Goal: Task Accomplishment & Management: Manage account settings

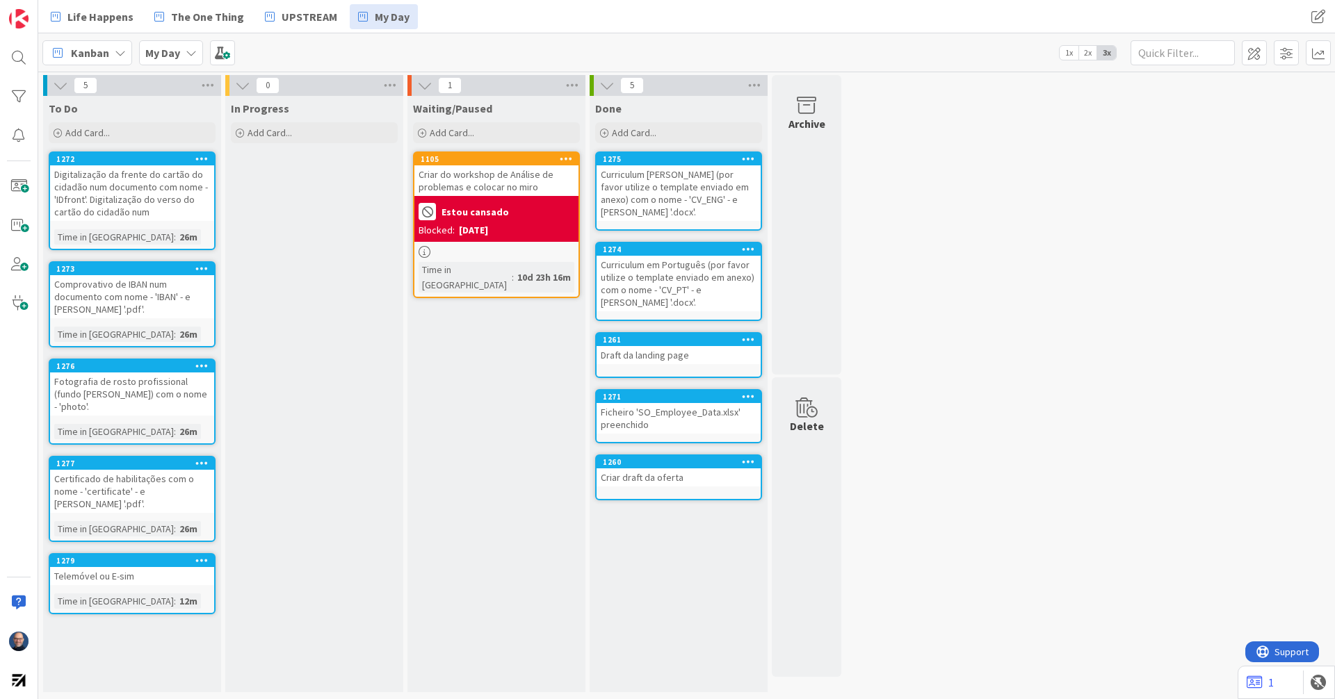
click at [172, 191] on div "Digitalização da frente do cartão do cidadão num documento com nome - 'IDfront'…" at bounding box center [132, 193] width 164 height 56
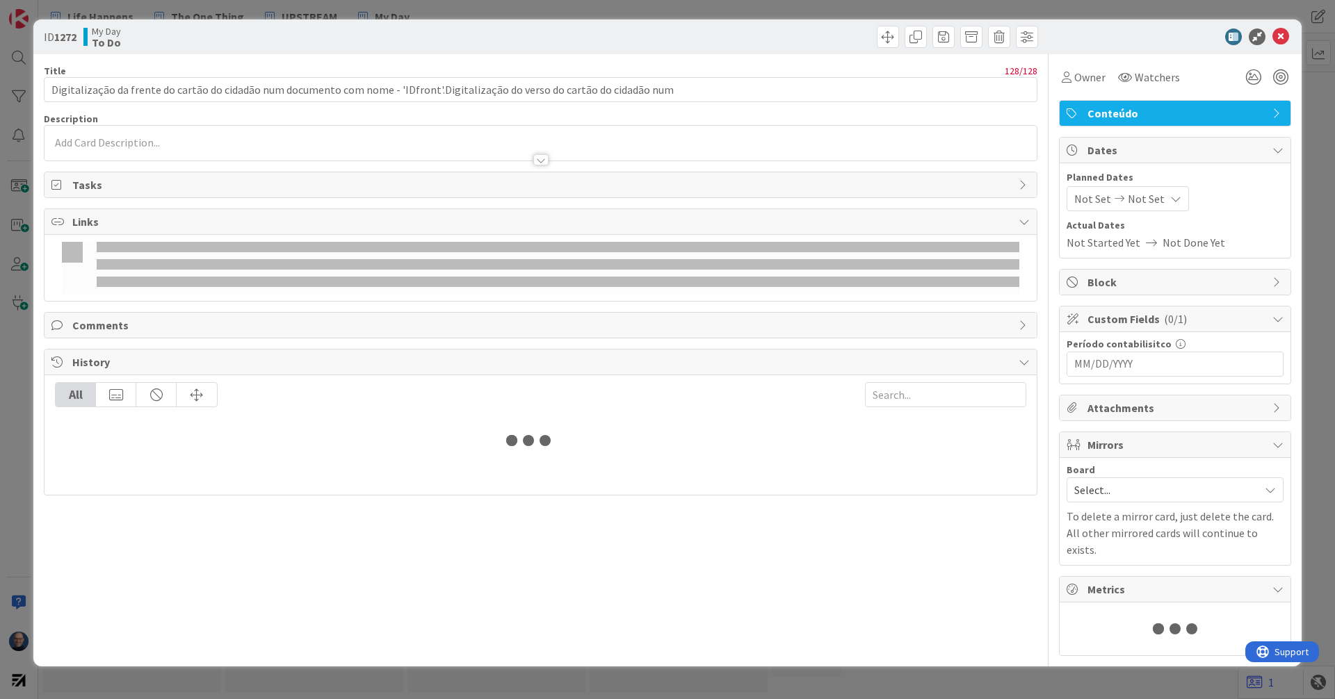
type input "Digitalização da frente do cartão do cidadão num documento com nome - 'IDfront'…"
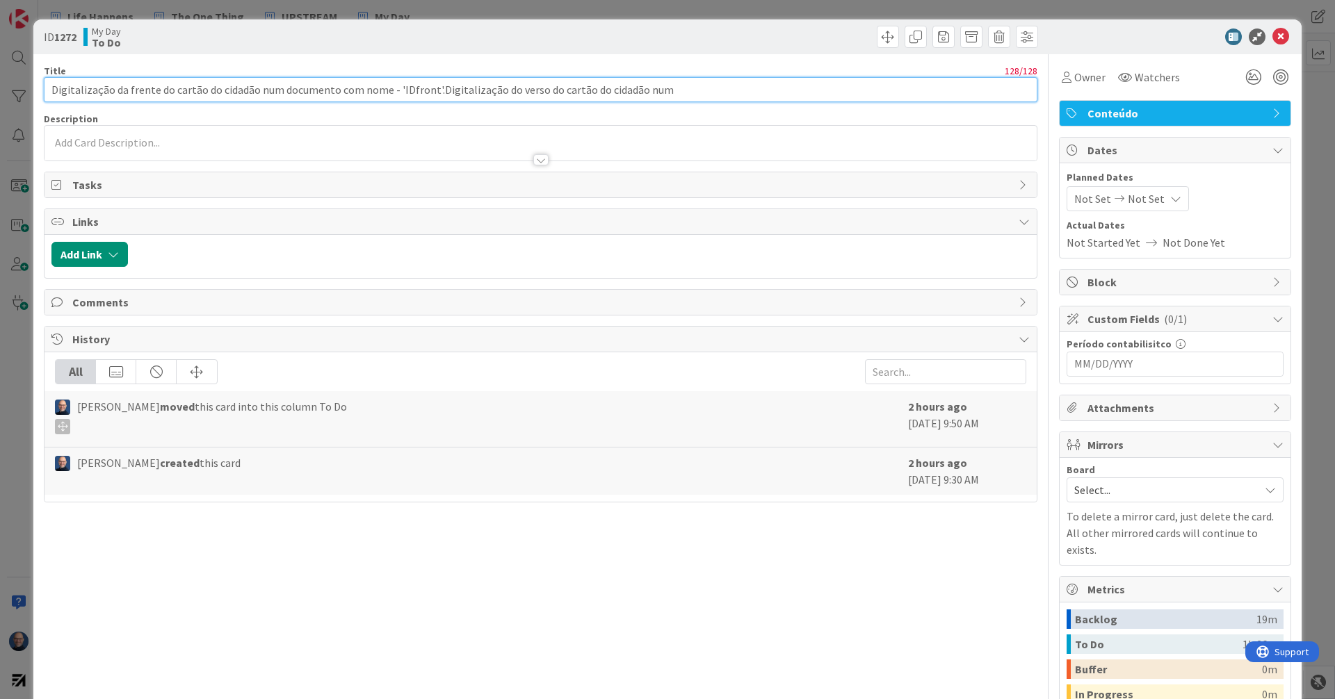
click at [701, 89] on input "Digitalização da frente do cartão do cidadão num documento com nome - 'IDfront'…" at bounding box center [540, 89] width 993 height 25
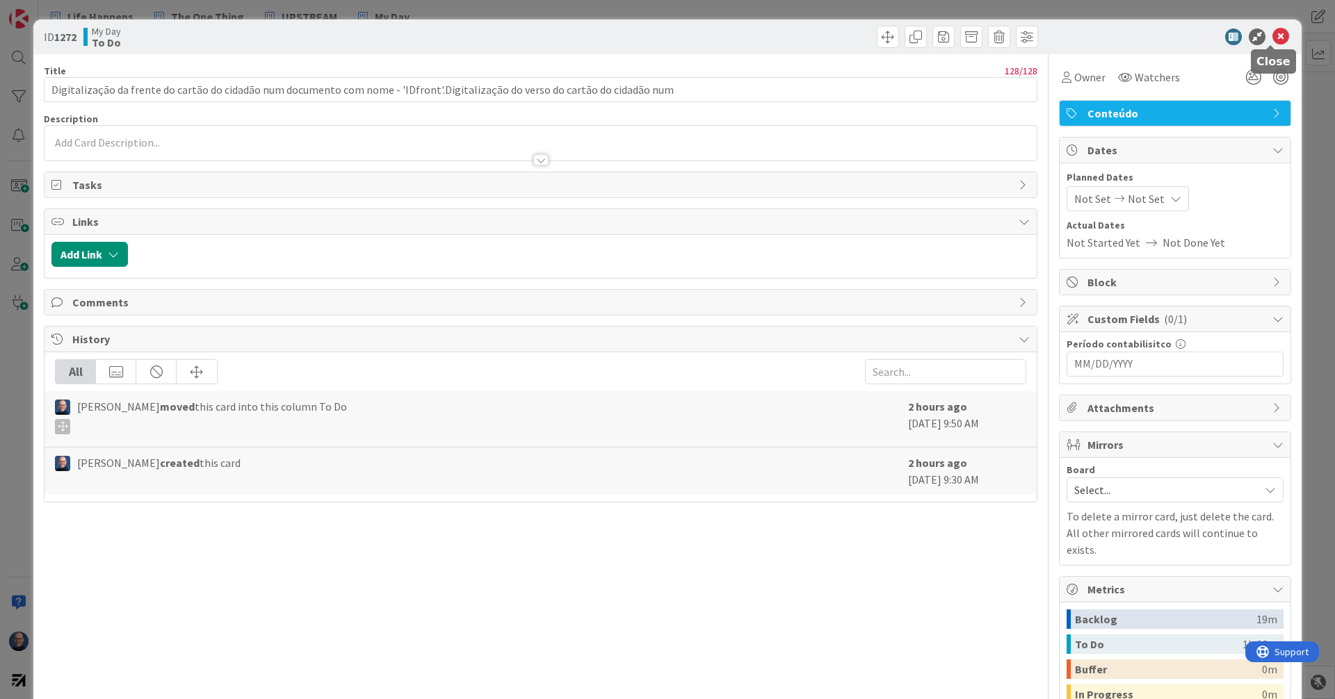
click at [1186, 33] on icon at bounding box center [1280, 36] width 17 height 17
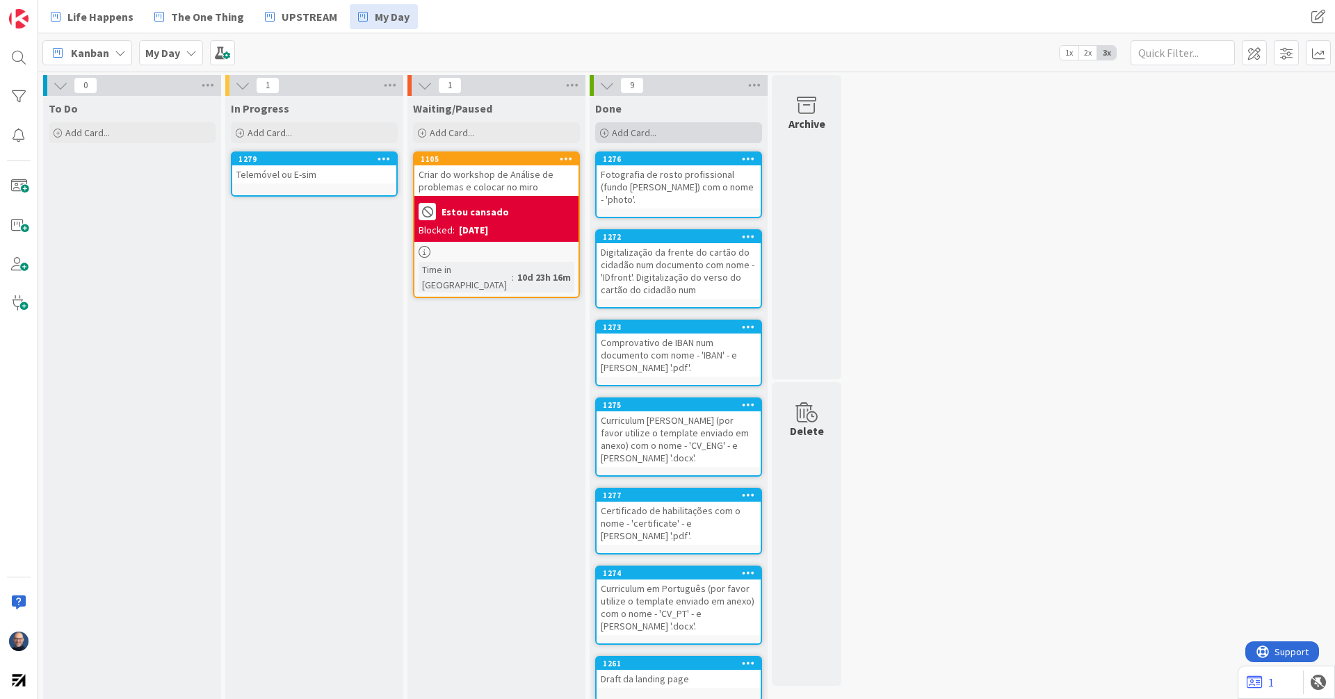
click at [696, 125] on div "Add Card..." at bounding box center [678, 132] width 167 height 21
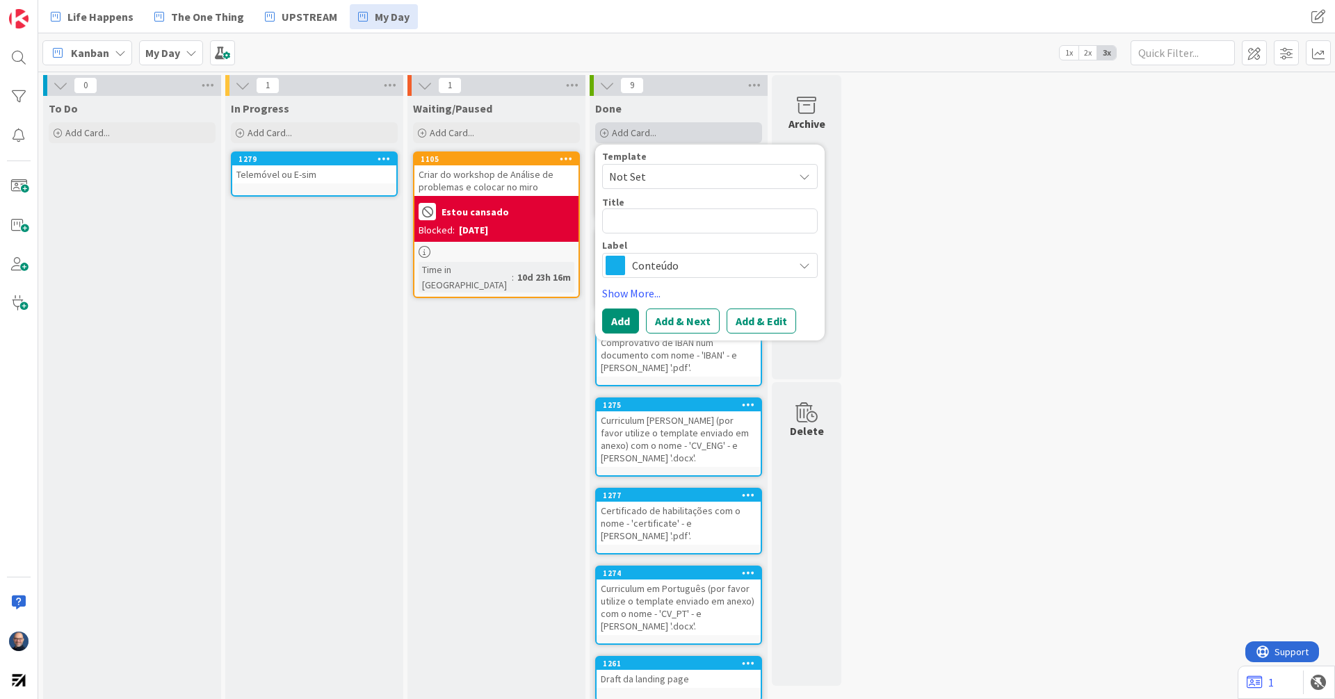
type textarea "x"
type textarea "P"
type textarea "x"
type textarea "PC"
type textarea "x"
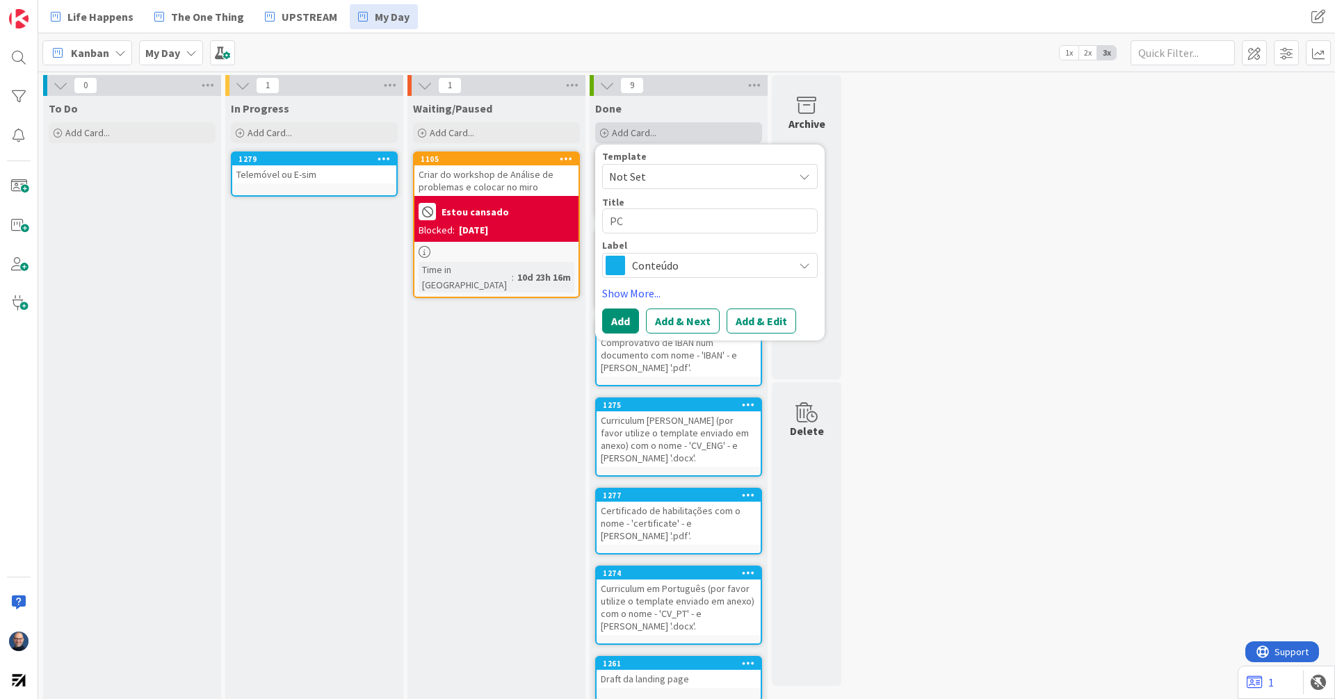
type textarea "PC"
type textarea "x"
type textarea "PC p"
type textarea "x"
type textarea "PC pr"
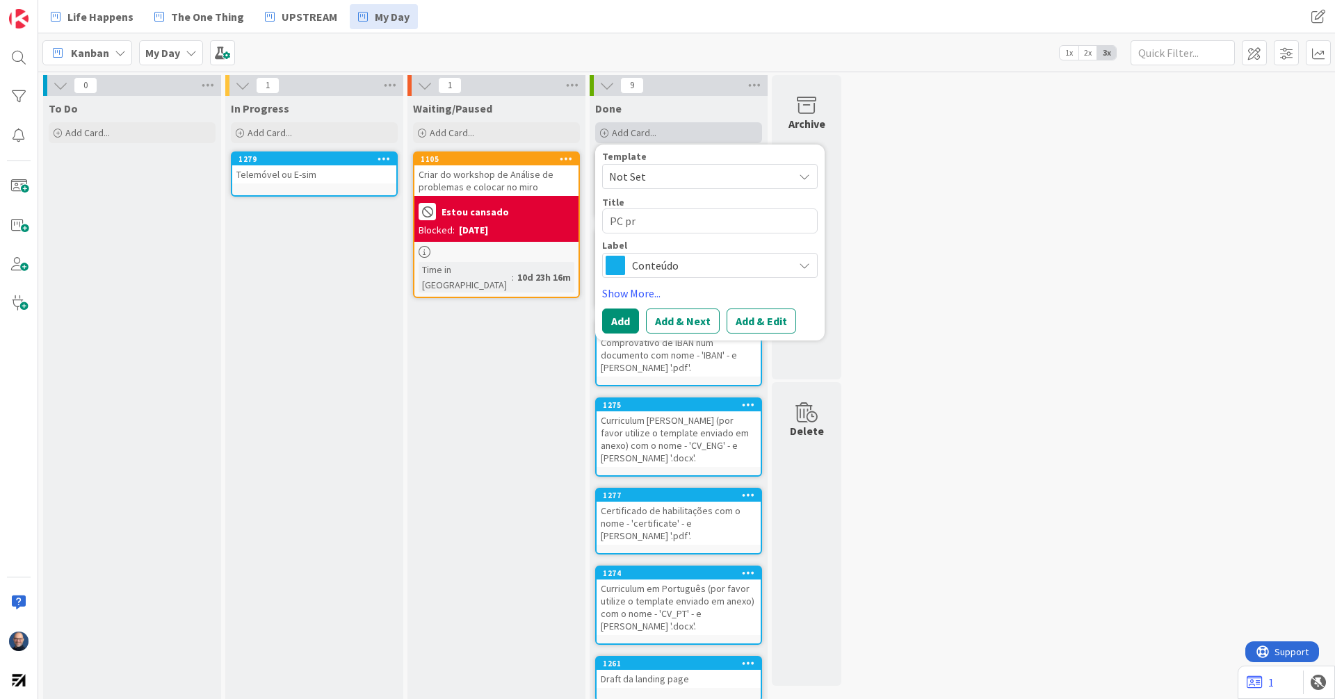
type textarea "x"
type textarea "PC pre"
type textarea "x"
type textarea "PC prep"
type textarea "x"
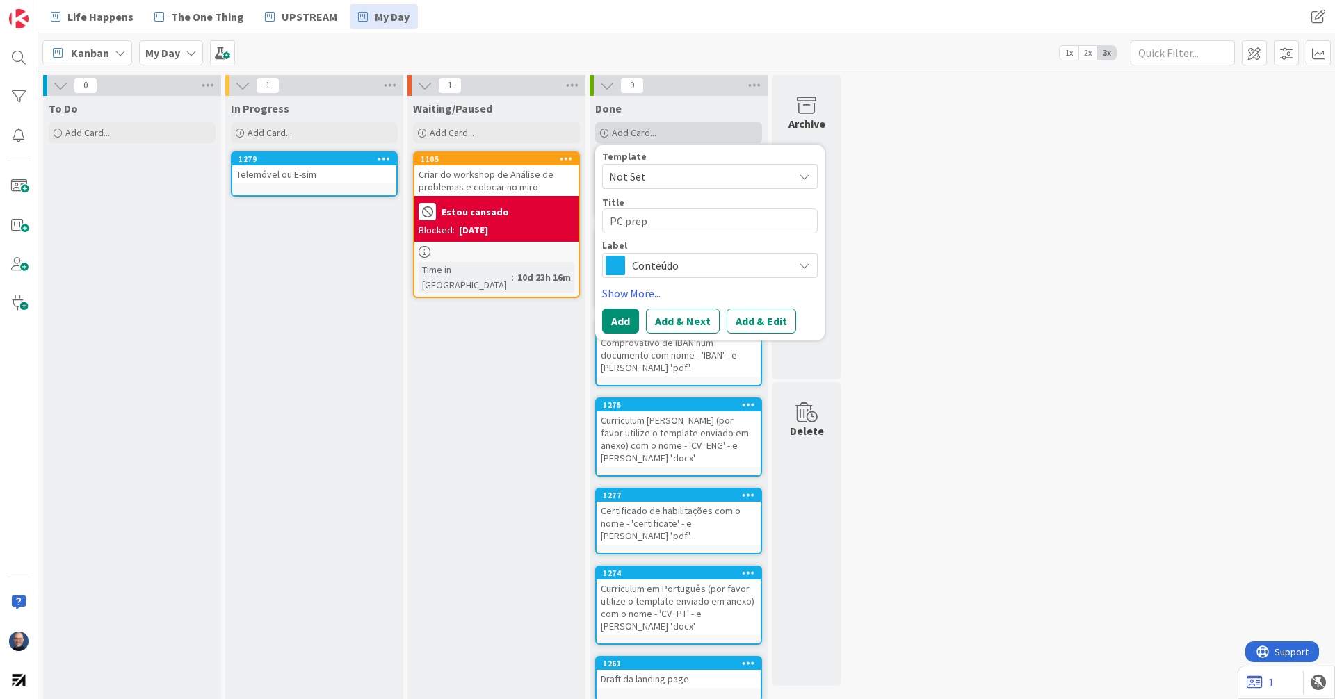
type textarea "PC prepa"
type textarea "x"
type textarea "PC prepad"
type textarea "x"
type textarea "PC prepado"
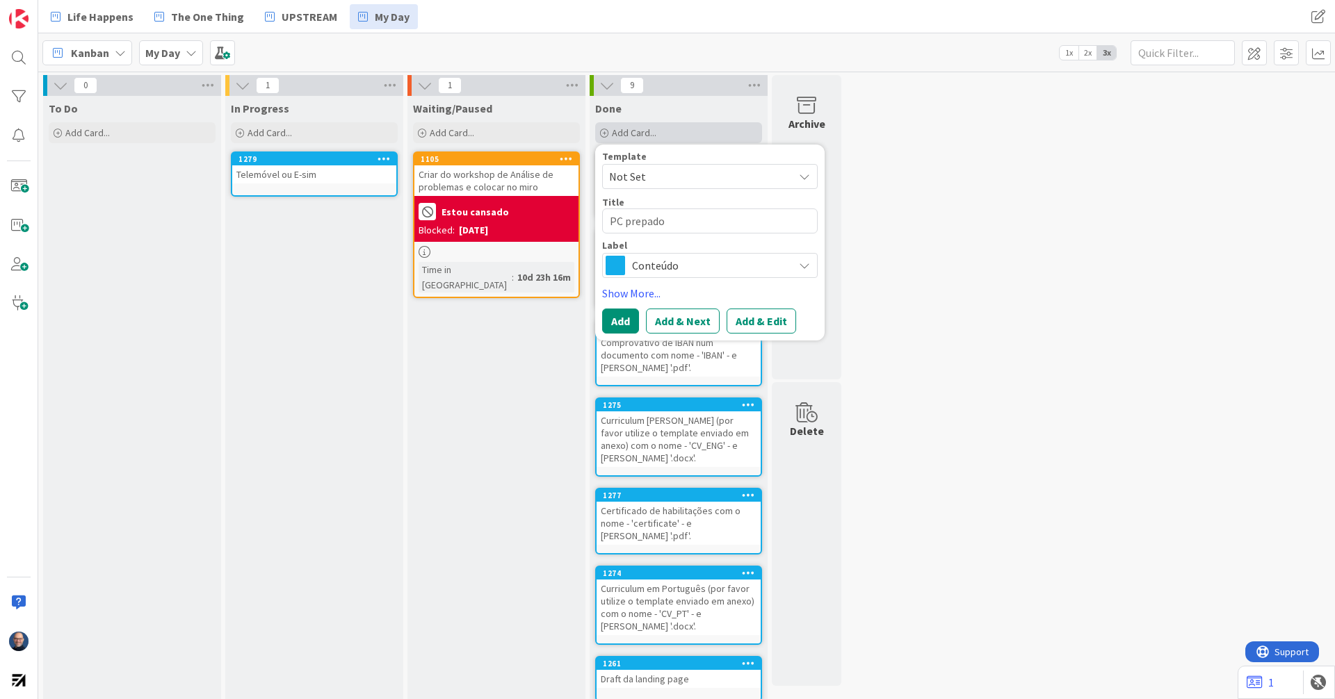
type textarea "x"
type textarea "PC prepado"
type textarea "x"
type textarea "PC prepado p"
type textarea "x"
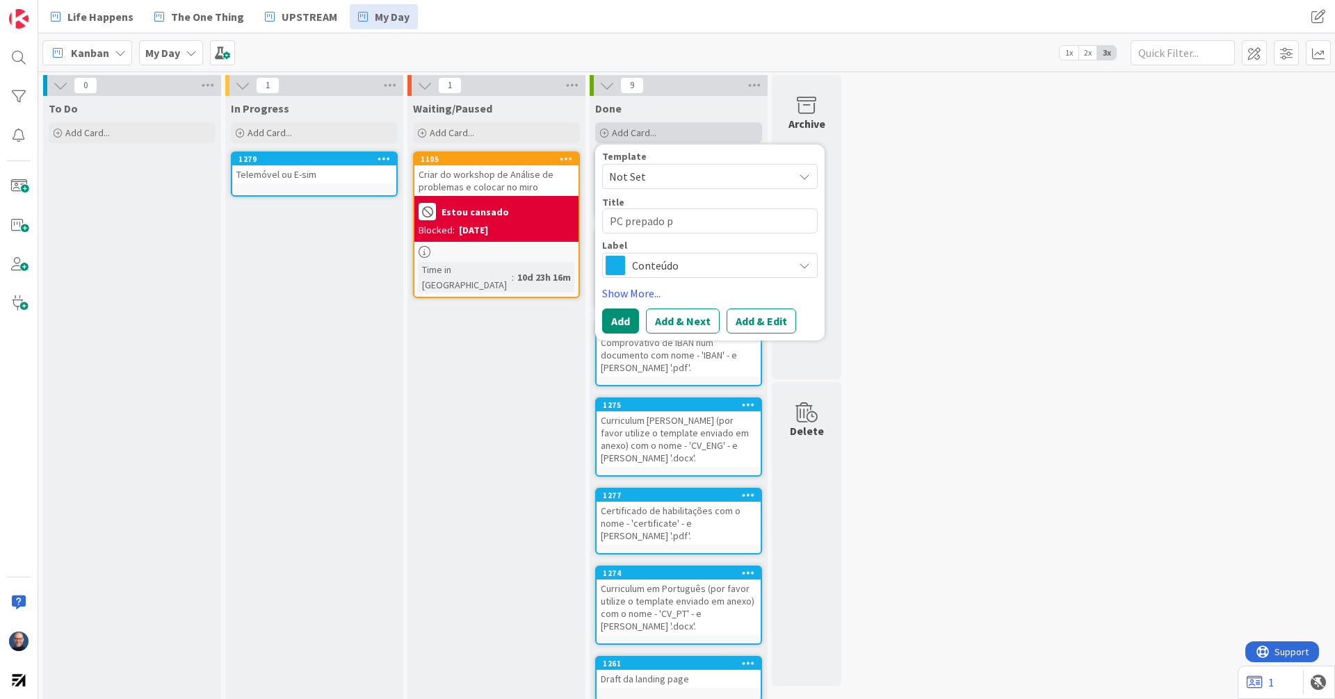
type textarea "PC prepado"
type textarea "x"
type textarea "PC prepado"
type textarea "x"
type textarea "PC prepad"
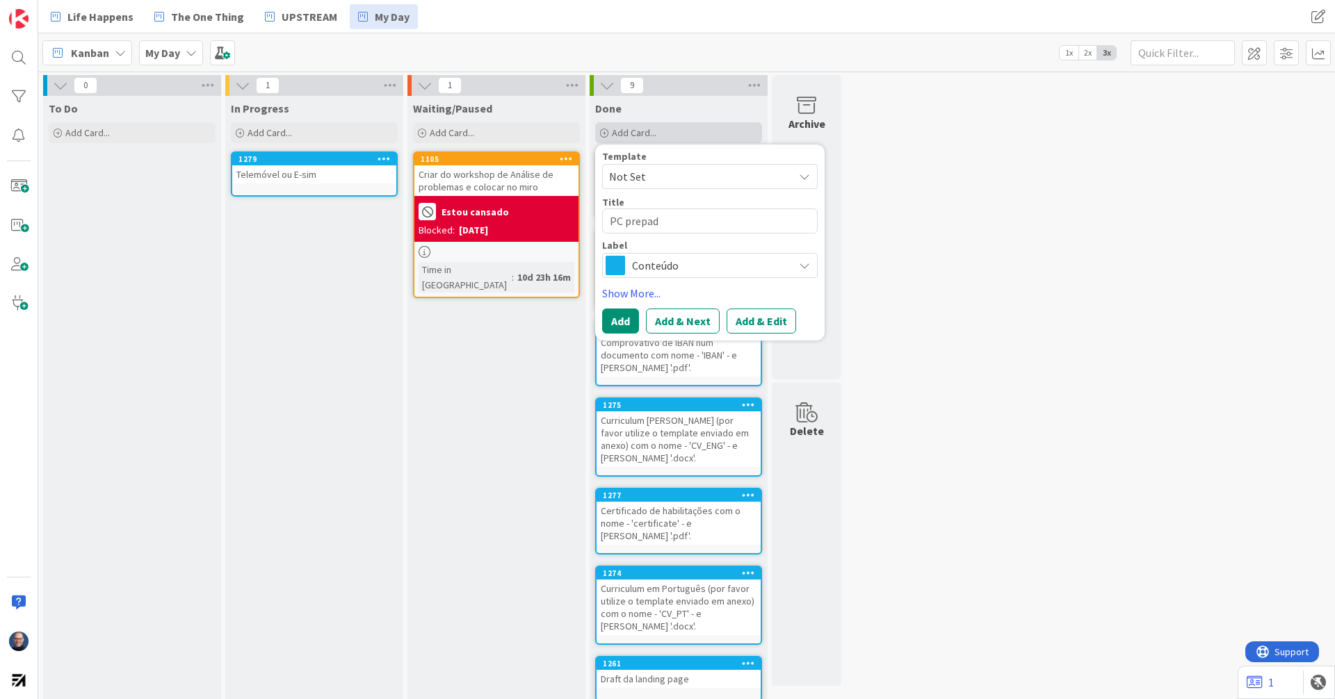
type textarea "x"
type textarea "PC prepa"
type textarea "x"
type textarea "PC prepar"
type textarea "x"
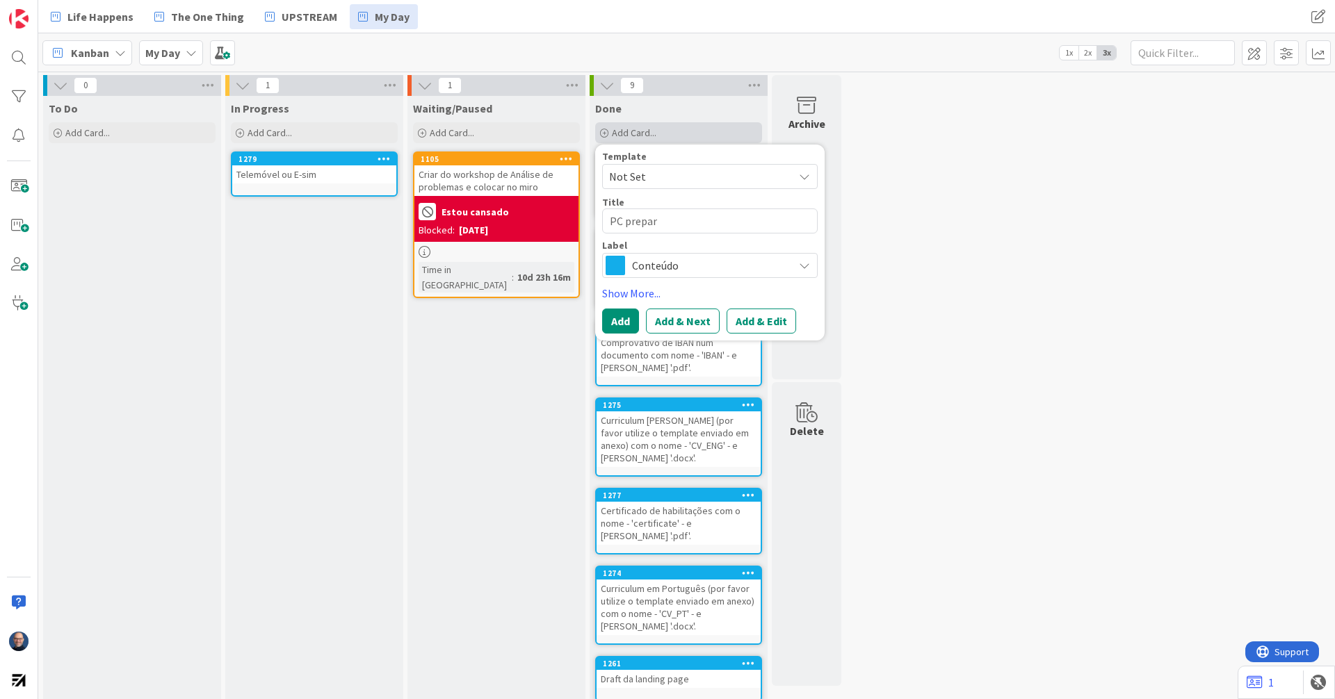
type textarea "PC prepara"
type textarea "x"
type textarea "PC preparad"
type textarea "x"
type textarea "PC preparado"
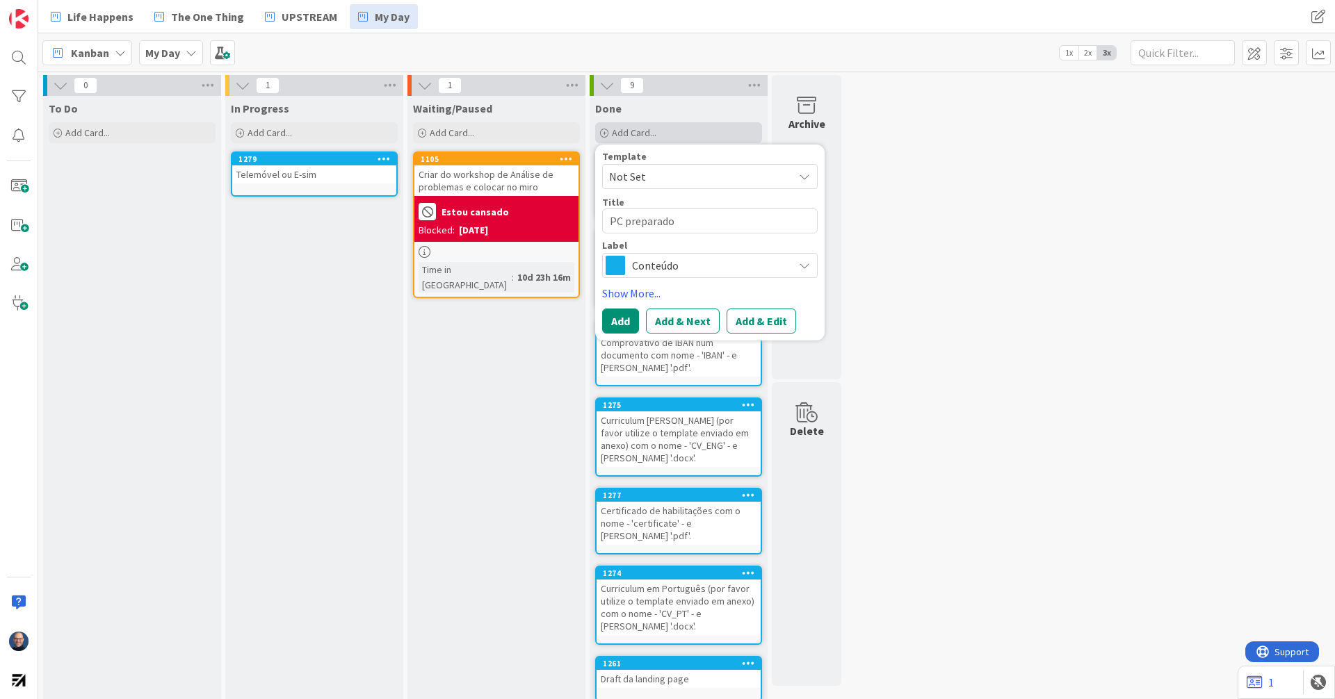
type textarea "x"
type textarea "PC preparado"
type textarea "x"
type textarea "PC preparado p"
type textarea "x"
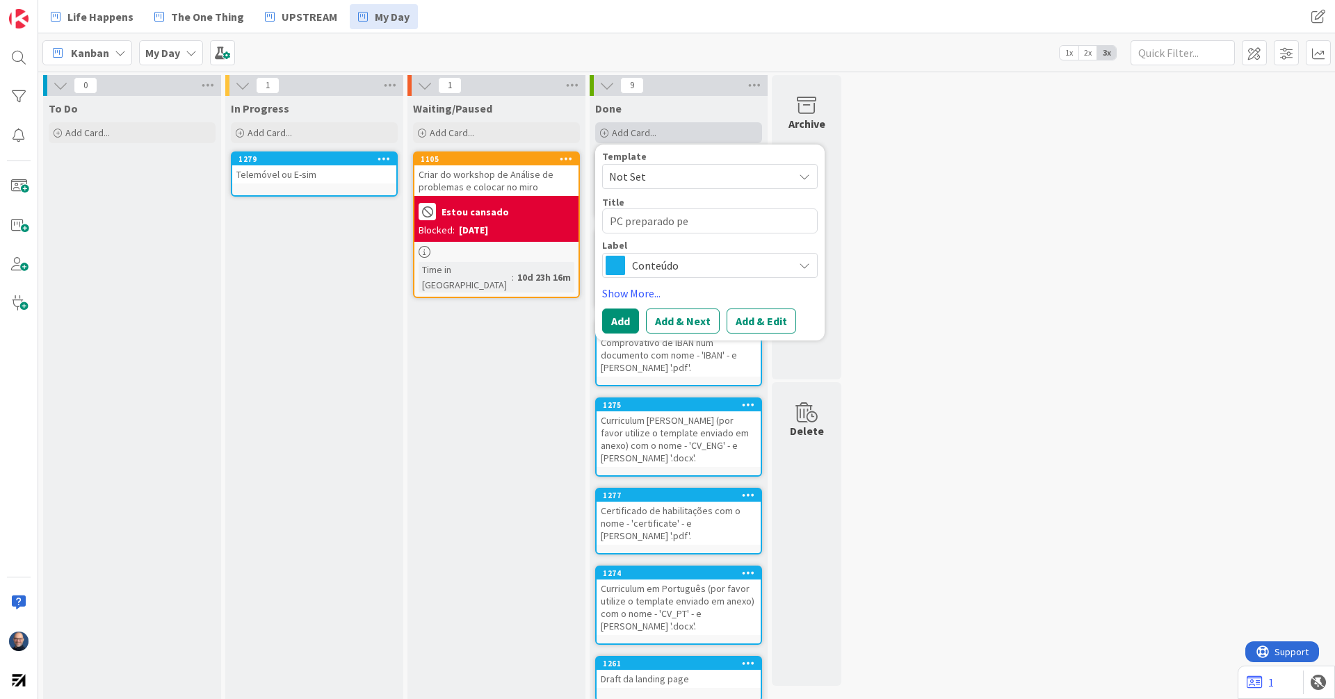
type textarea "PC preparado pel"
type textarea "x"
type textarea "PC preparado pela"
type textarea "x"
type textarea "PC preparado pela"
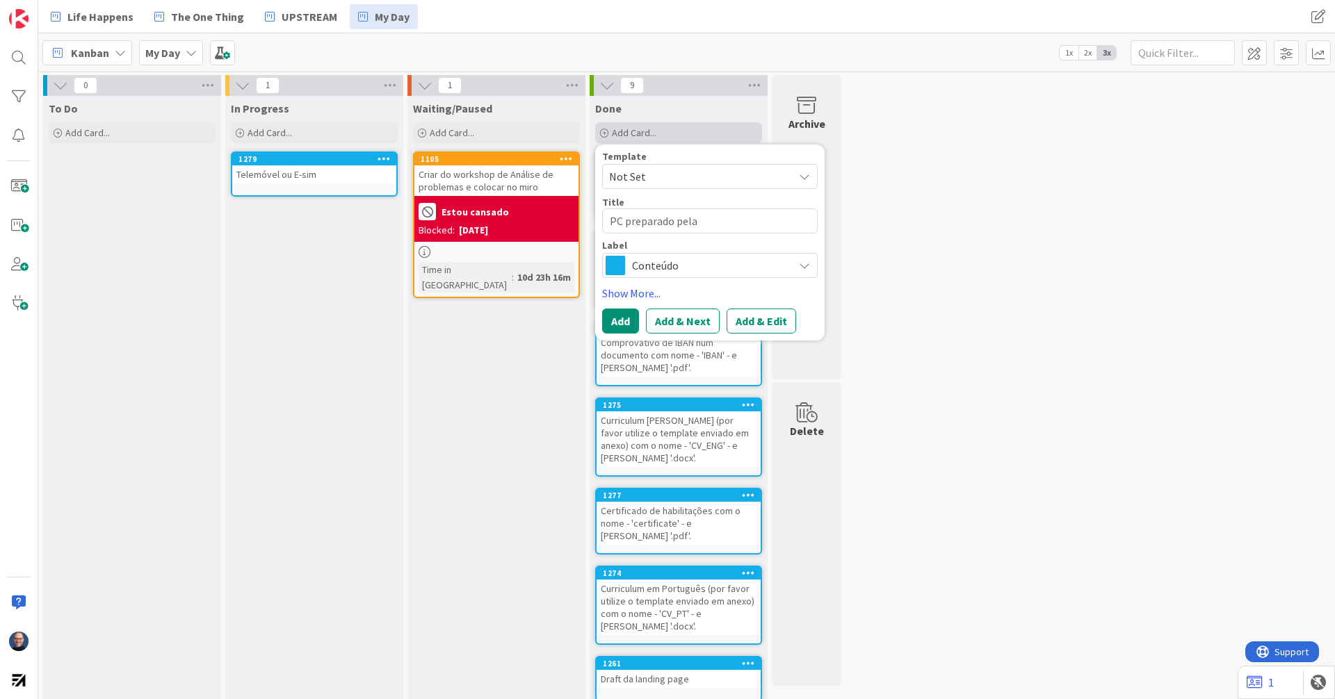
type textarea "x"
type textarea "PC preparado pela T"
type textarea "x"
type textarea "PC preparado pela Ti"
type textarea "x"
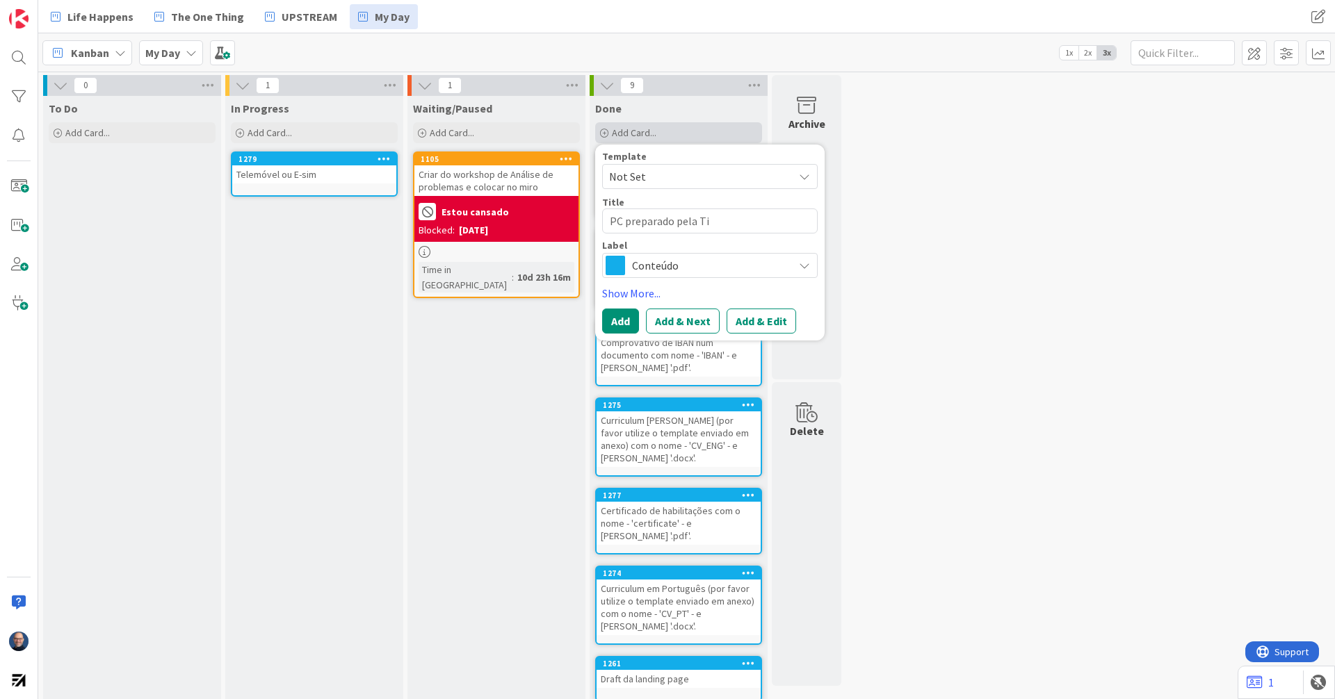
type textarea "PC preparado pela Tie"
type textarea "x"
type textarea "PC preparado pela Ti"
type textarea "x"
type textarea "PC preparado [PERSON_NAME]"
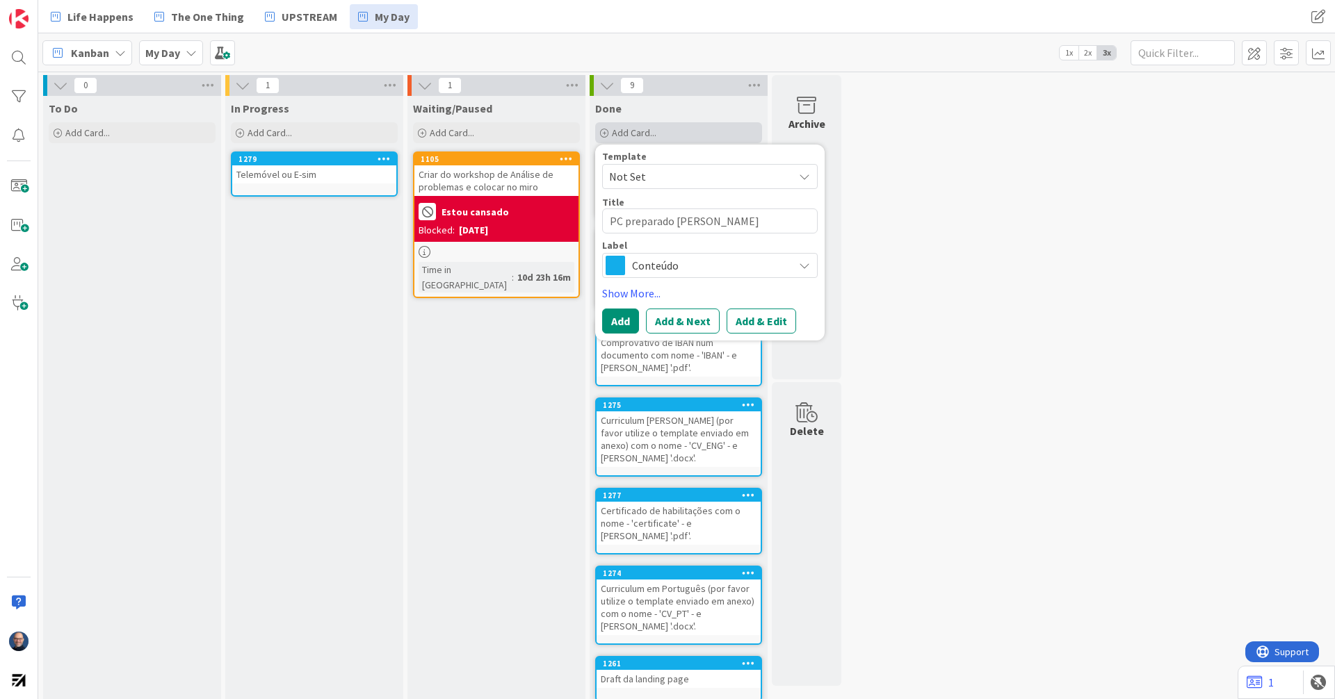
type textarea "x"
type textarea "PC preparado pela Time"
type textarea "x"
type textarea "PC preparado pela Times"
type textarea "x"
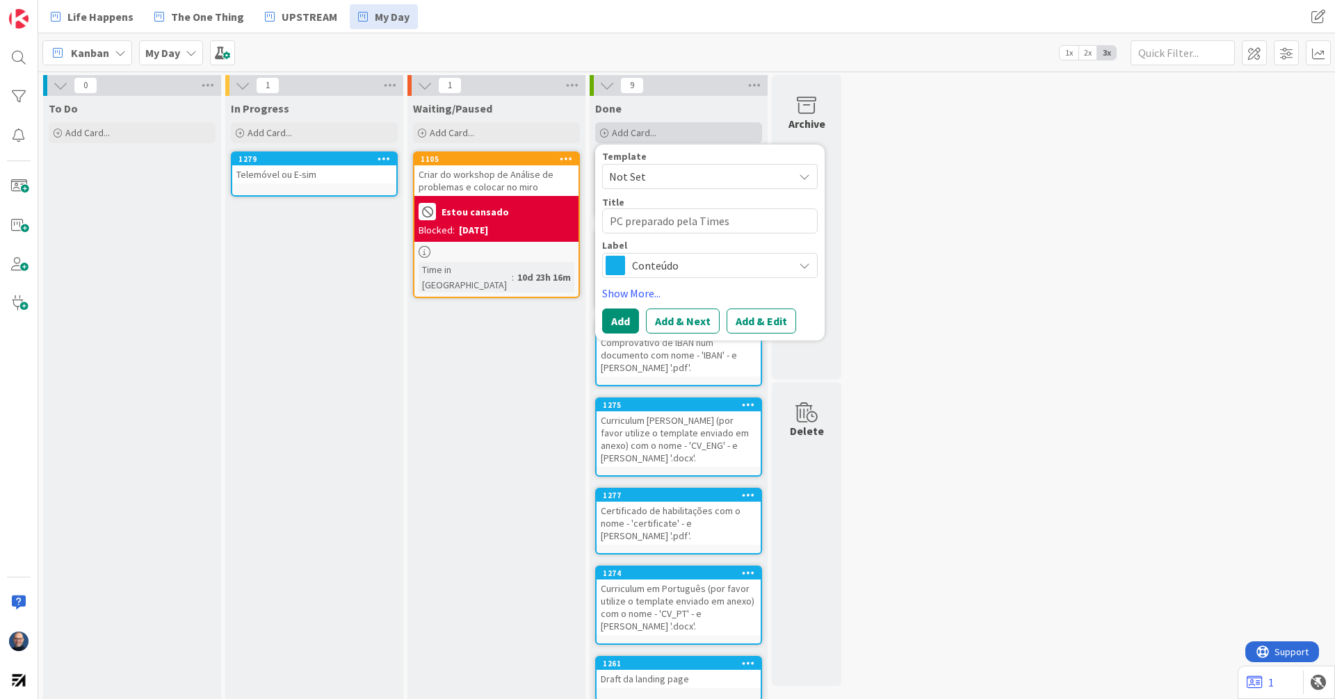
type textarea "PC preparado pela Timest"
type textarea "x"
type textarea "PC preparado pela Timesta"
type textarea "x"
type textarea "PC preparado pela Timestam"
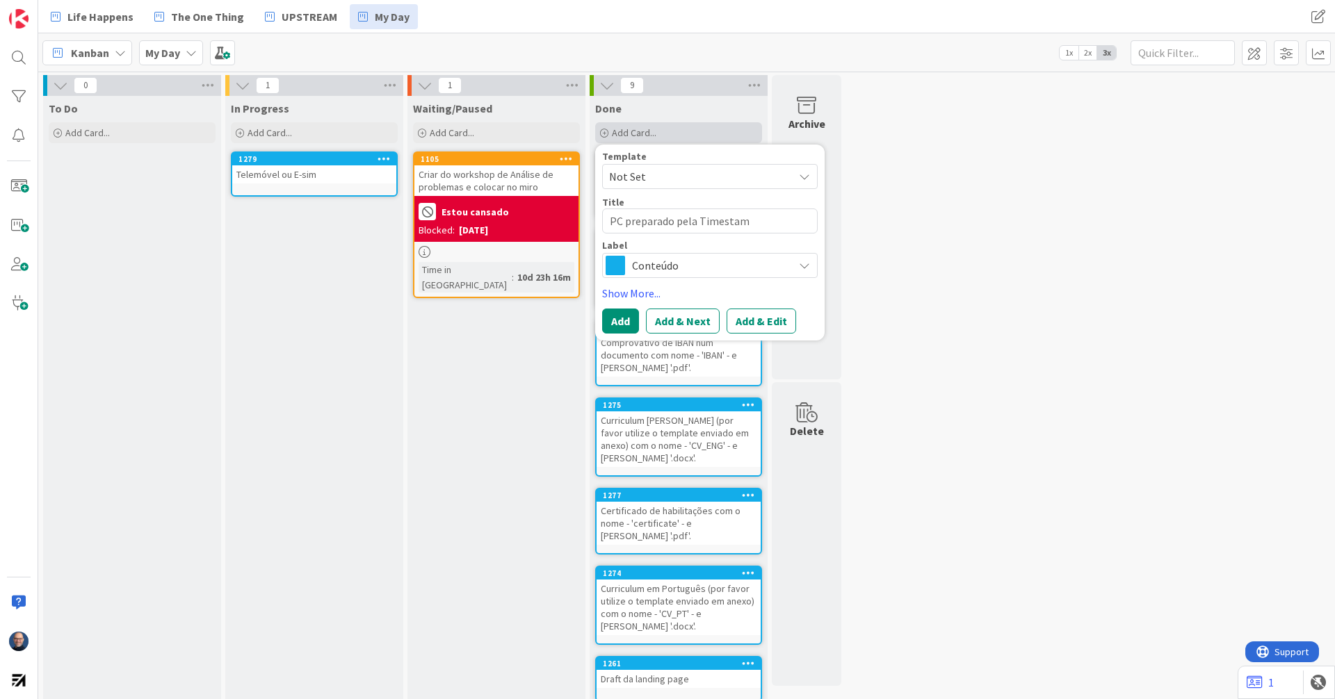
type textarea "x"
type textarea "PC preparado pela Timestamp"
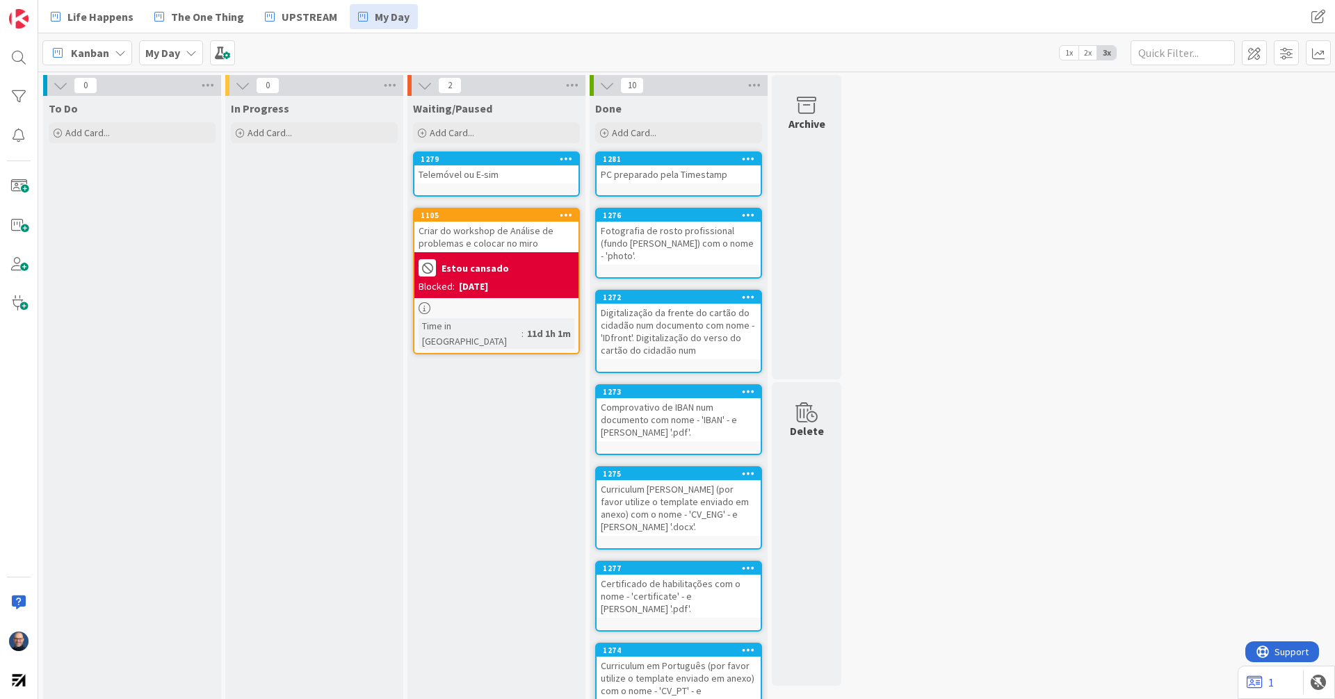
click at [511, 179] on div "Telemóvel ou E-sim" at bounding box center [496, 174] width 164 height 18
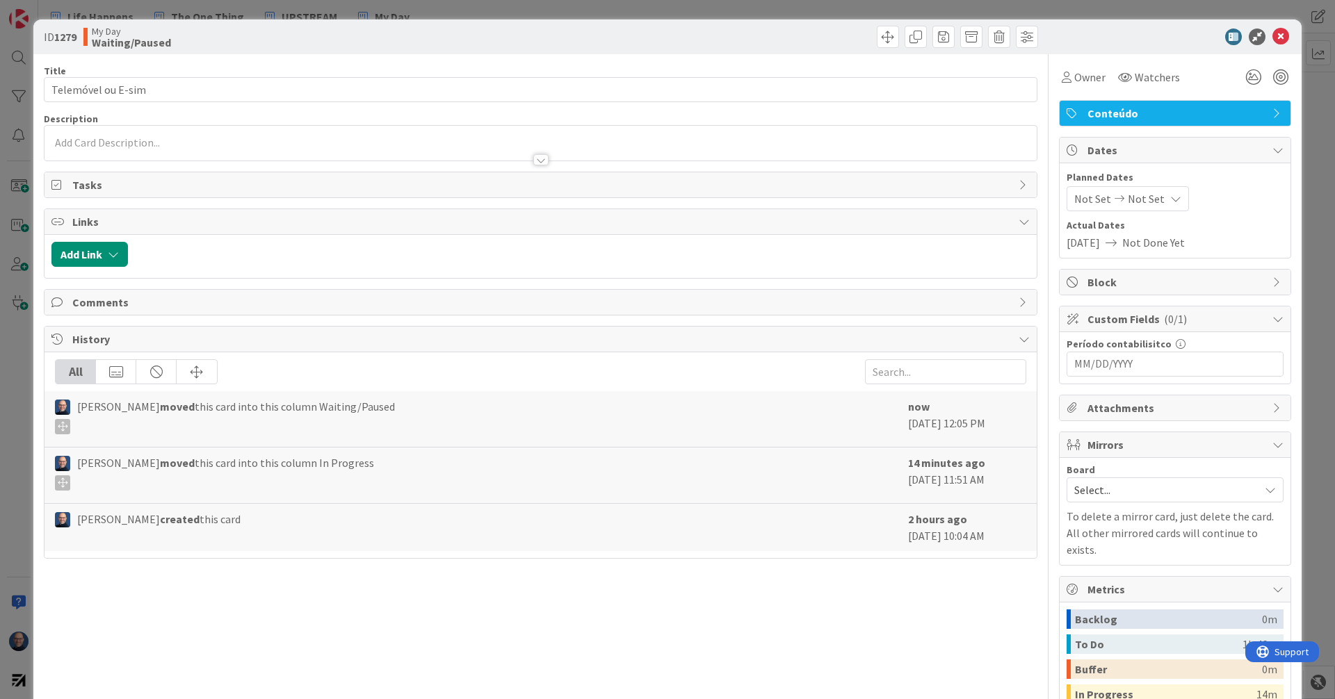
click at [1139, 284] on span "Block" at bounding box center [1176, 282] width 178 height 17
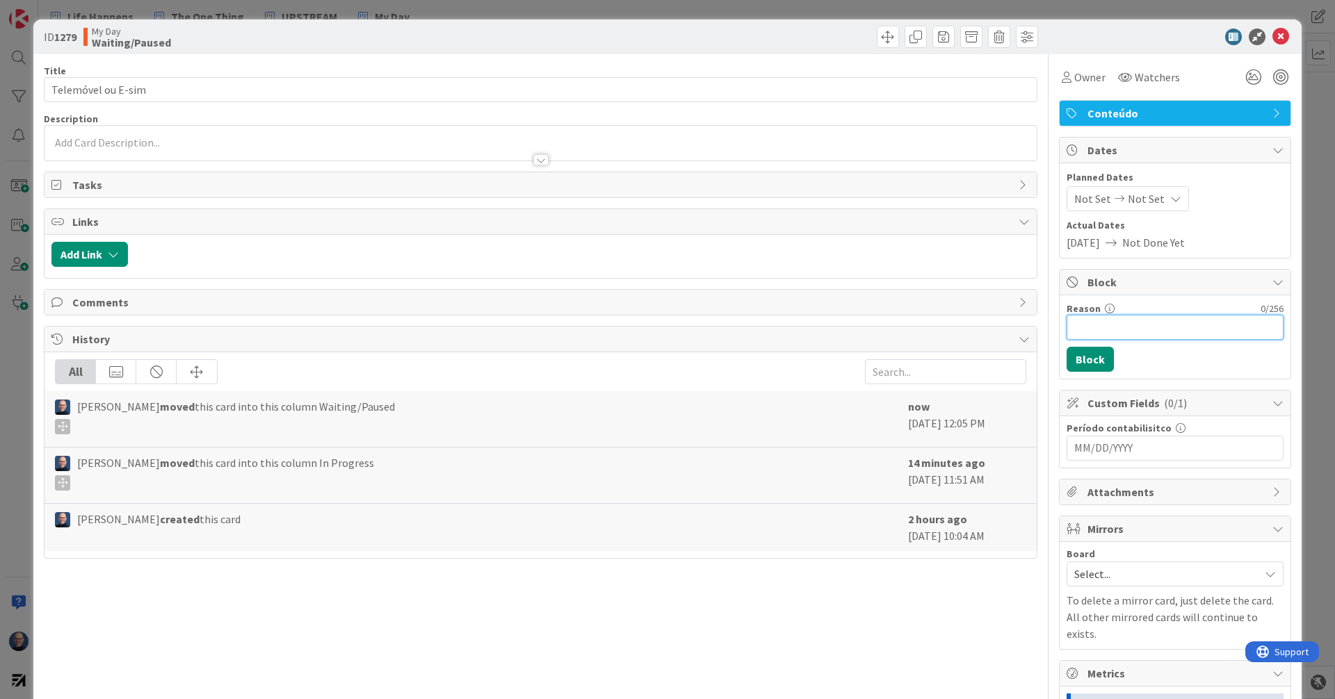
click at [1130, 323] on input "Reason" at bounding box center [1174, 327] width 217 height 25
type input "Waiting for an answer"
click at [1075, 367] on button "Block" at bounding box center [1089, 359] width 47 height 25
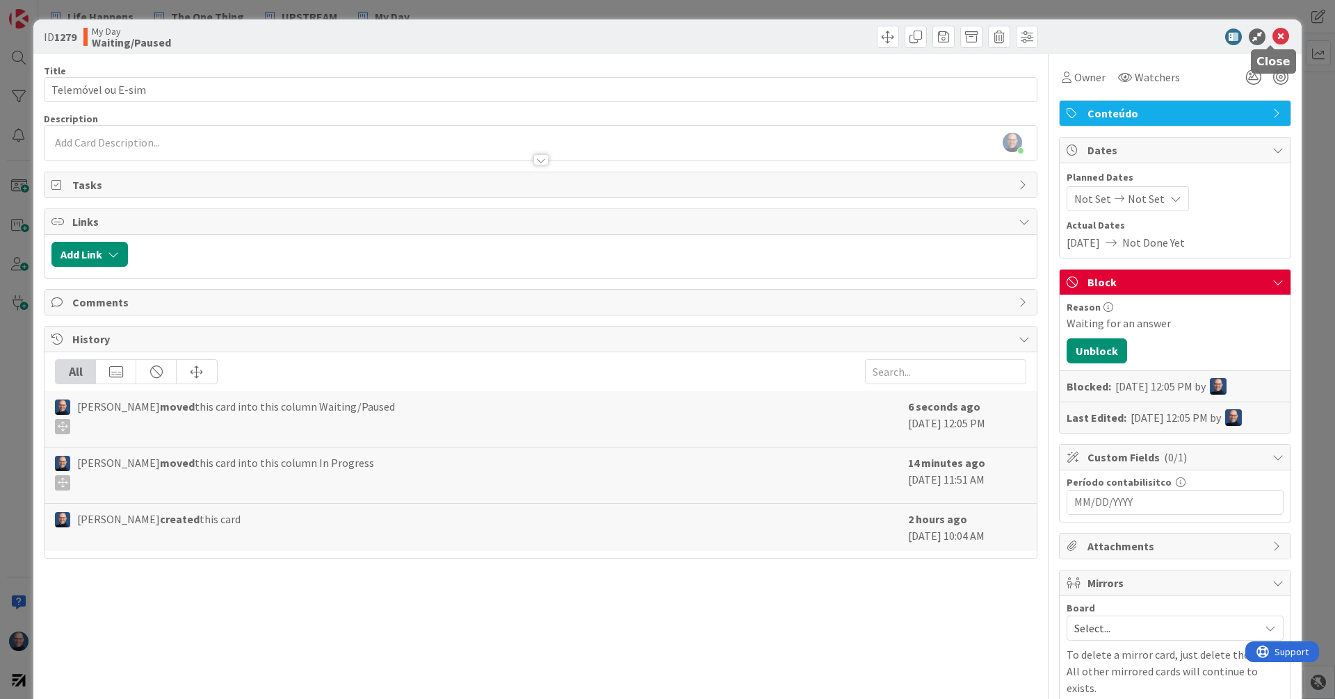
click at [1186, 32] on icon at bounding box center [1280, 36] width 17 height 17
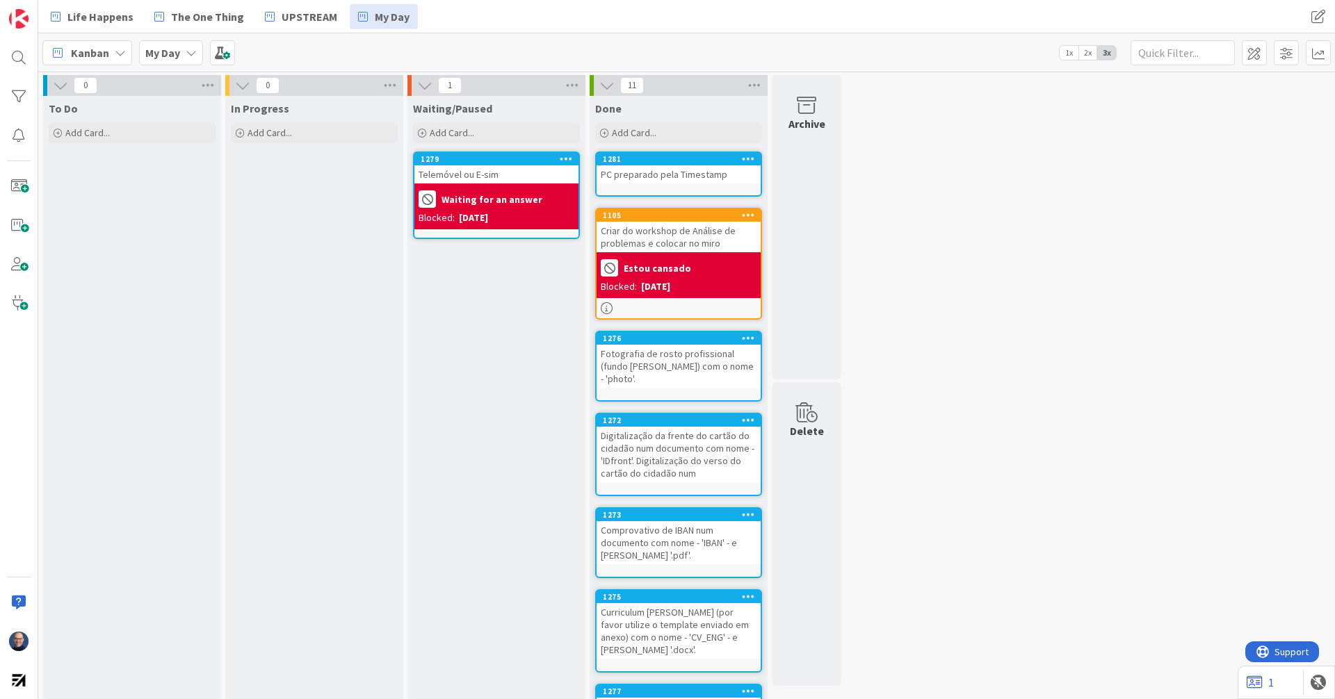
click at [687, 266] on div "Estou cansado" at bounding box center [679, 267] width 156 height 23
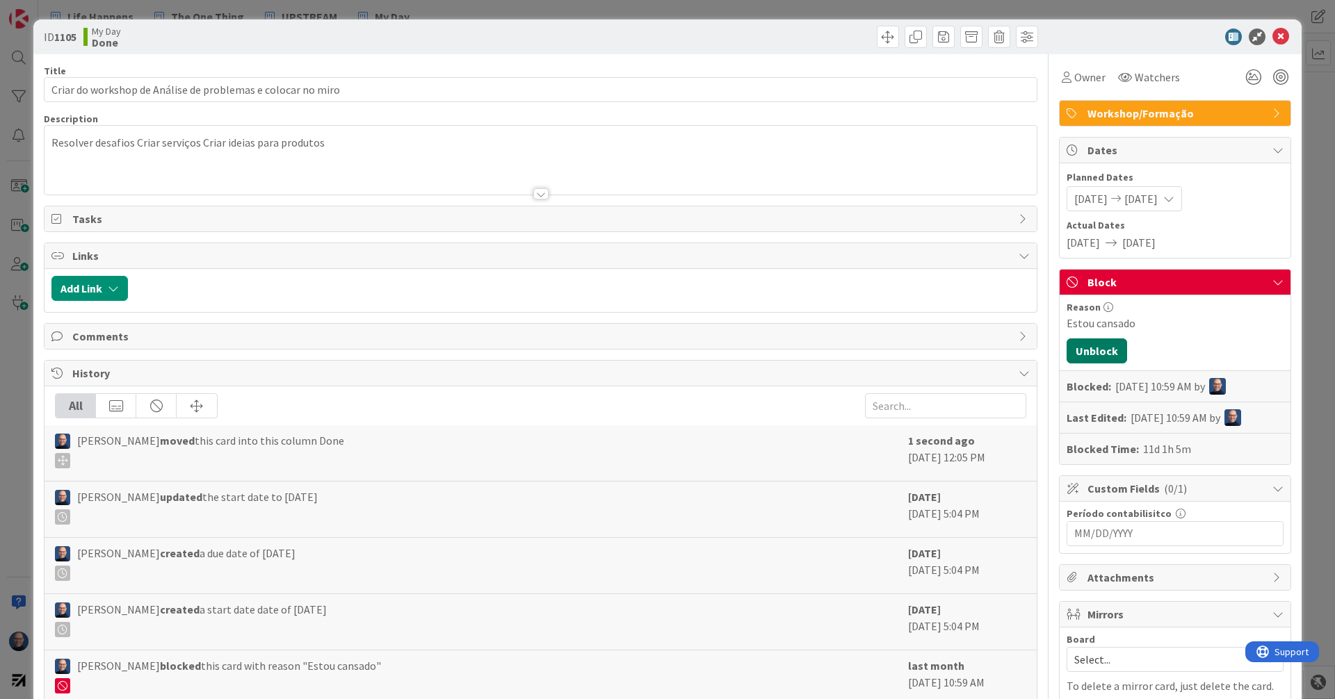
click at [1097, 351] on button "Unblock" at bounding box center [1096, 350] width 60 height 25
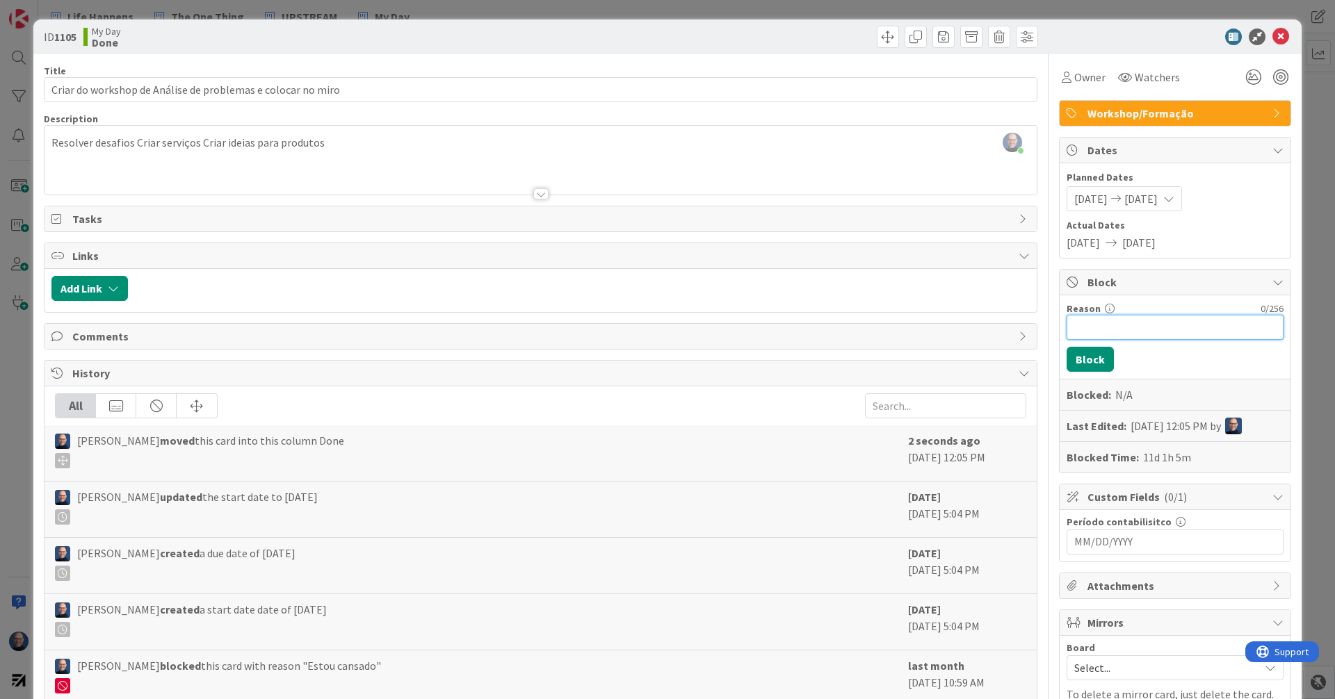
click at [1106, 325] on input "Reason" at bounding box center [1174, 327] width 217 height 25
type input "[PERSON_NAME] tenho draft"
click at [1186, 35] on icon at bounding box center [1280, 36] width 17 height 17
